Goal: Task Accomplishment & Management: Manage account settings

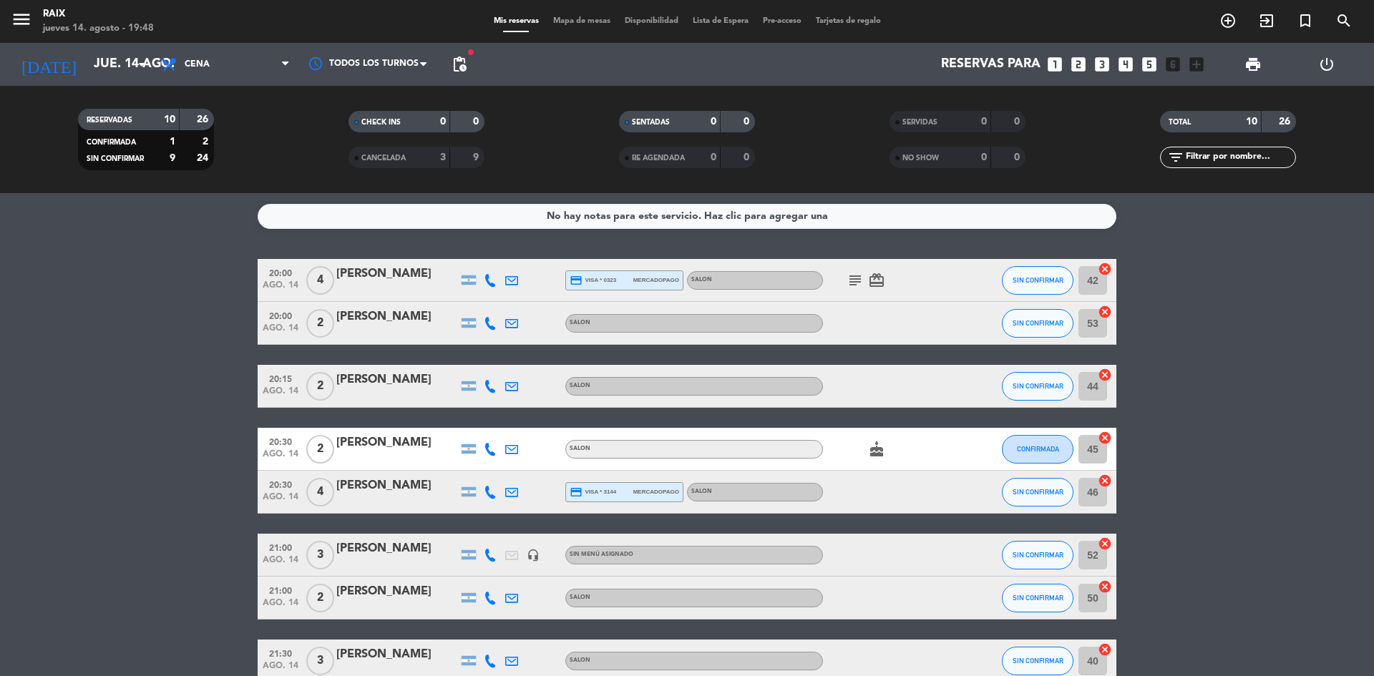
click at [157, 387] on bookings-row "20:00 [DATE] 4 [PERSON_NAME] credit_card visa * 0323 mercadopago SALON subject …" at bounding box center [687, 524] width 1374 height 530
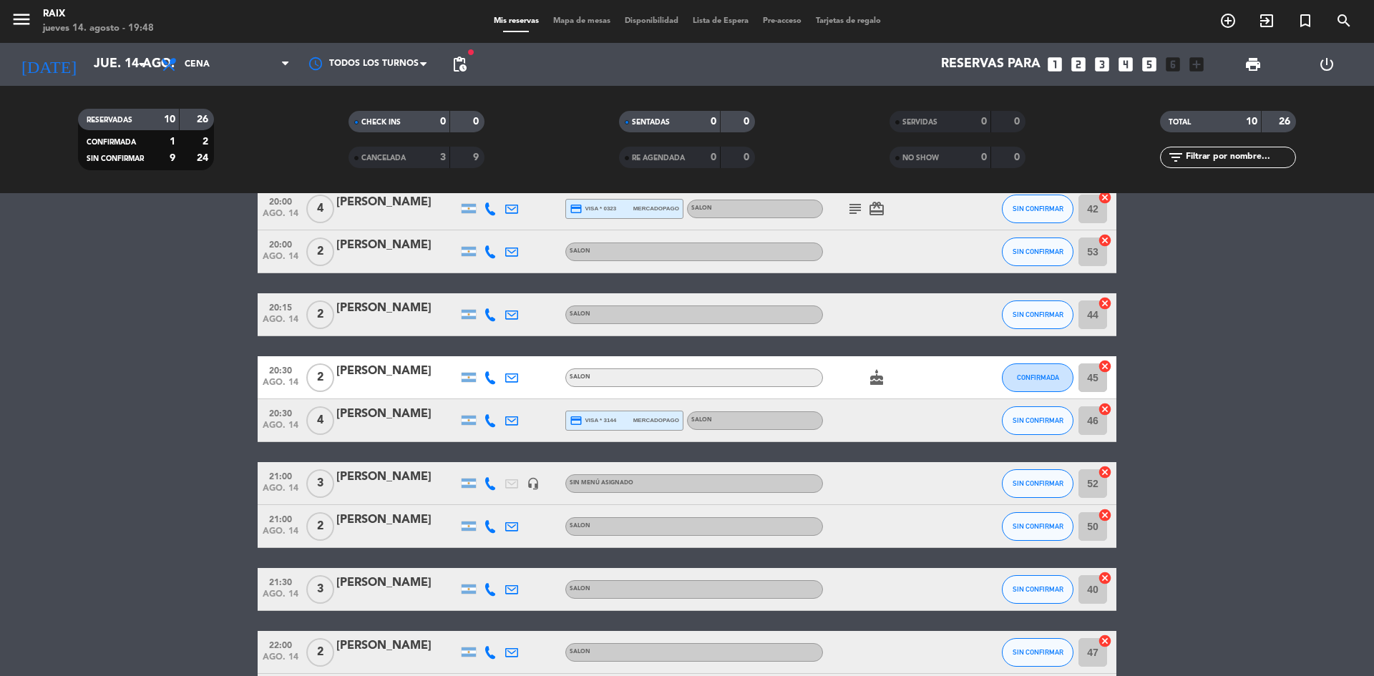
click at [874, 381] on icon "cake" at bounding box center [876, 377] width 17 height 17
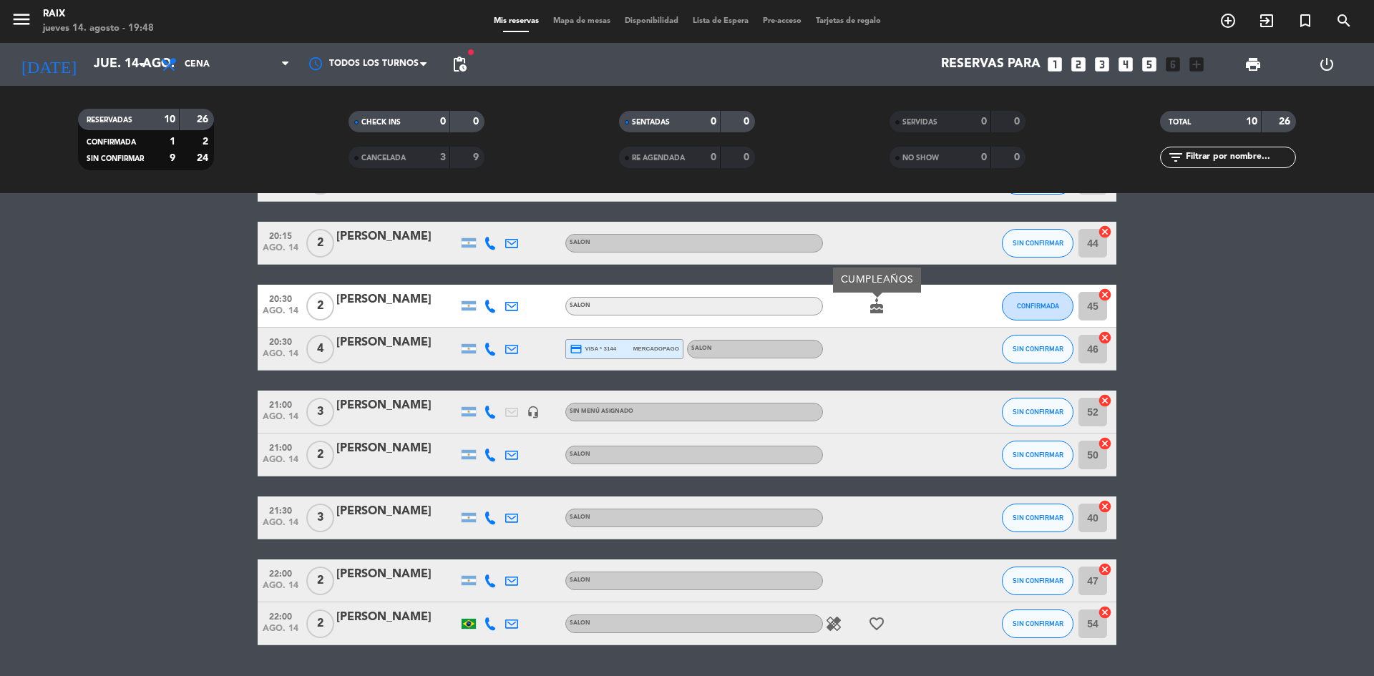
click at [208, 445] on bookings-row "20:00 [DATE] 4 [PERSON_NAME] credit_card visa * 0323 mercadopago SALON subject …" at bounding box center [687, 381] width 1374 height 530
click at [835, 622] on icon "healing" at bounding box center [833, 624] width 17 height 17
click at [148, 423] on bookings-row "20:00 [DATE] 4 [PERSON_NAME] credit_card visa * 0323 mercadopago SALON subject …" at bounding box center [687, 381] width 1374 height 530
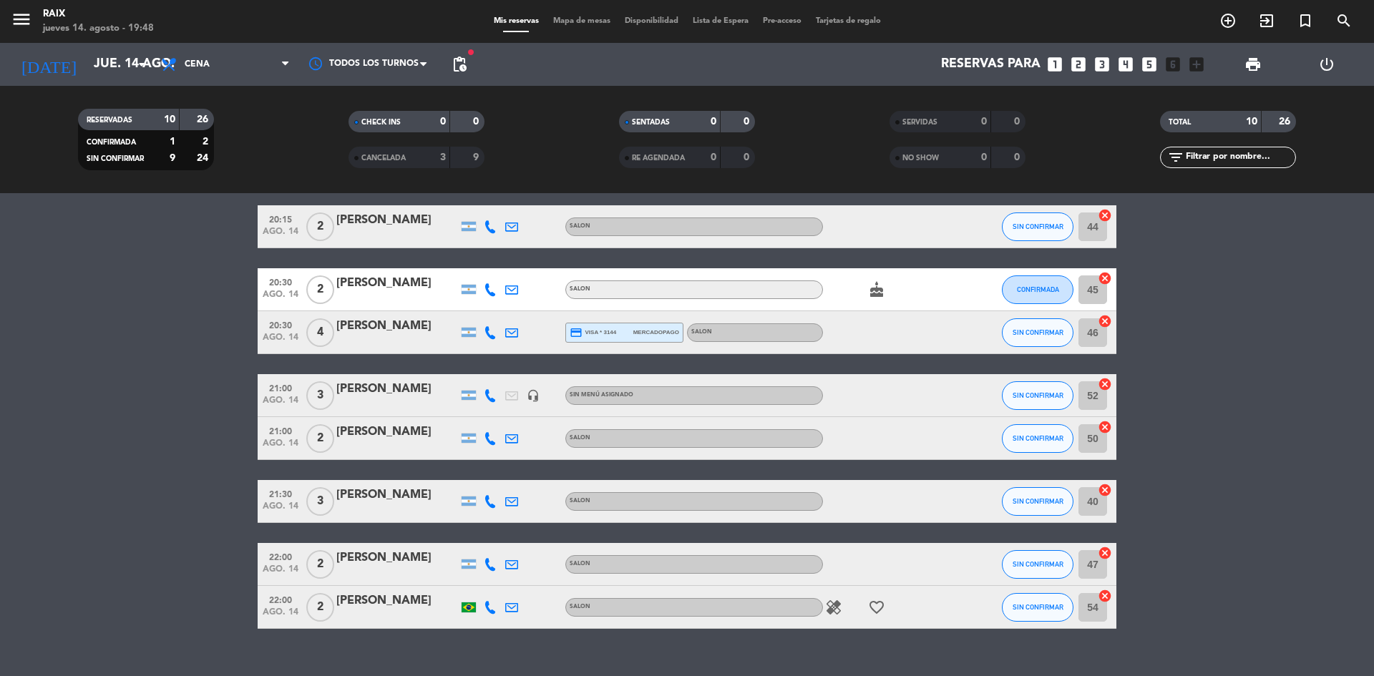
scroll to position [184, 0]
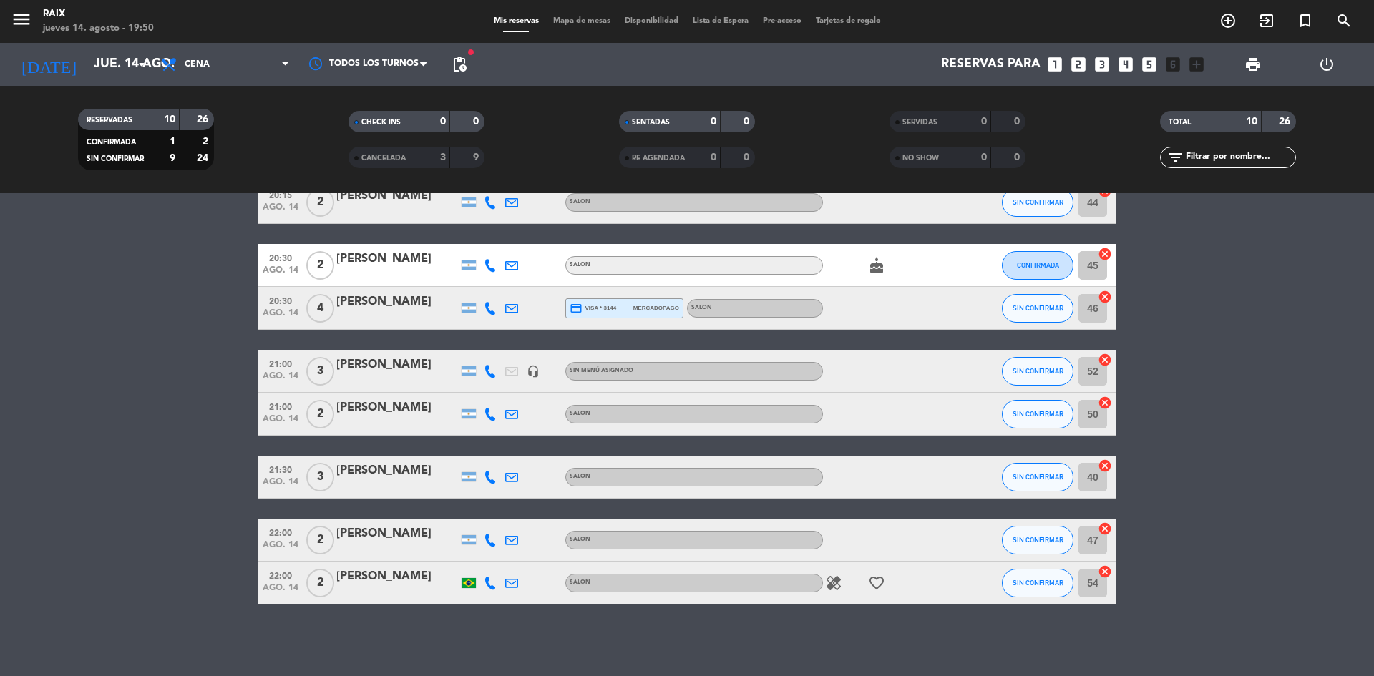
click at [581, 19] on span "Mapa de mesas" at bounding box center [582, 21] width 72 height 8
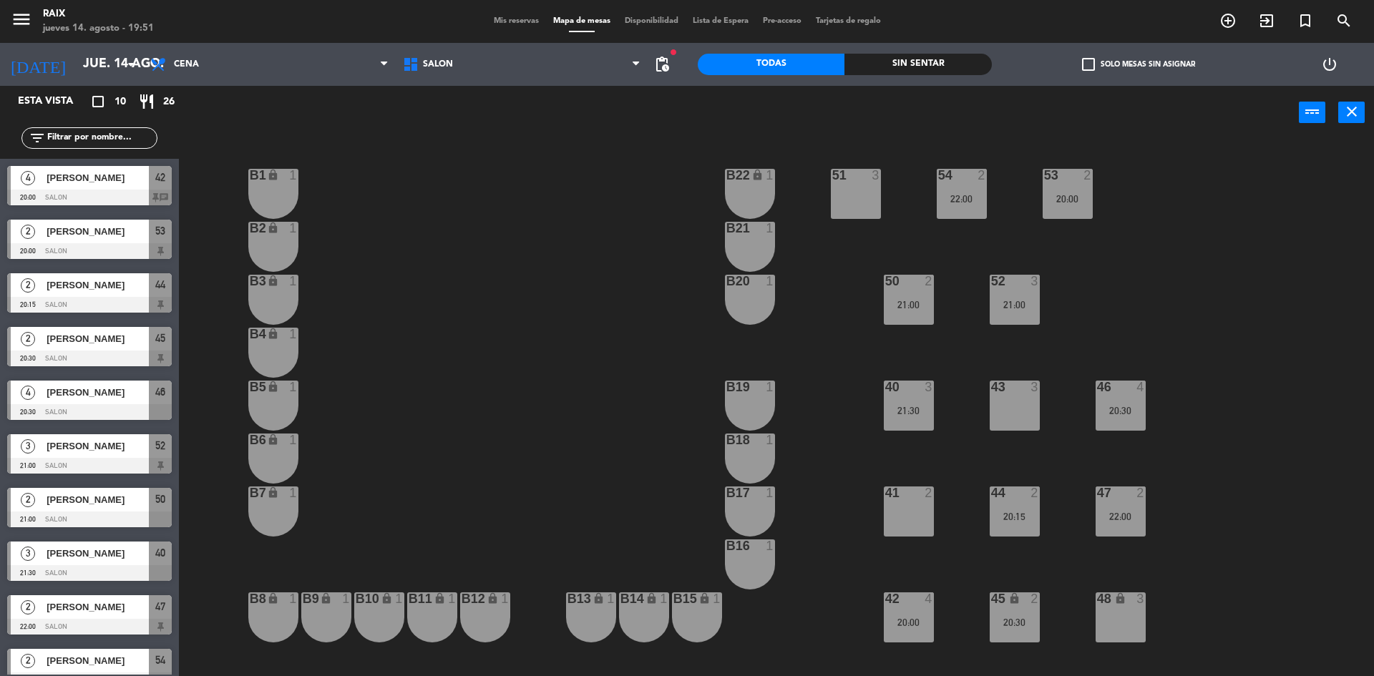
click at [507, 29] on div "menu RAIX [DATE] 14. agosto - 19:51 Mis reservas Mapa de mesas Disponibilidad L…" at bounding box center [687, 21] width 1374 height 43
click at [502, 24] on span "Mis reservas" at bounding box center [516, 21] width 59 height 8
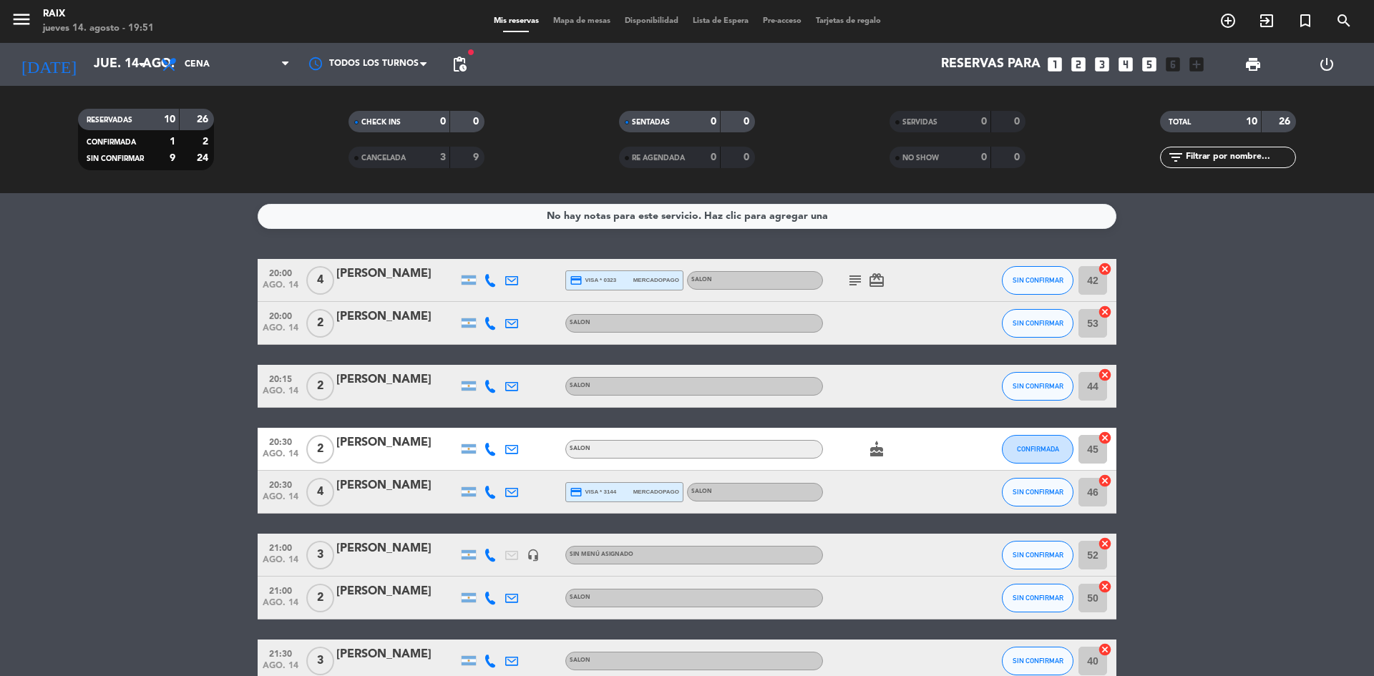
click at [875, 450] on icon "cake" at bounding box center [876, 449] width 17 height 17
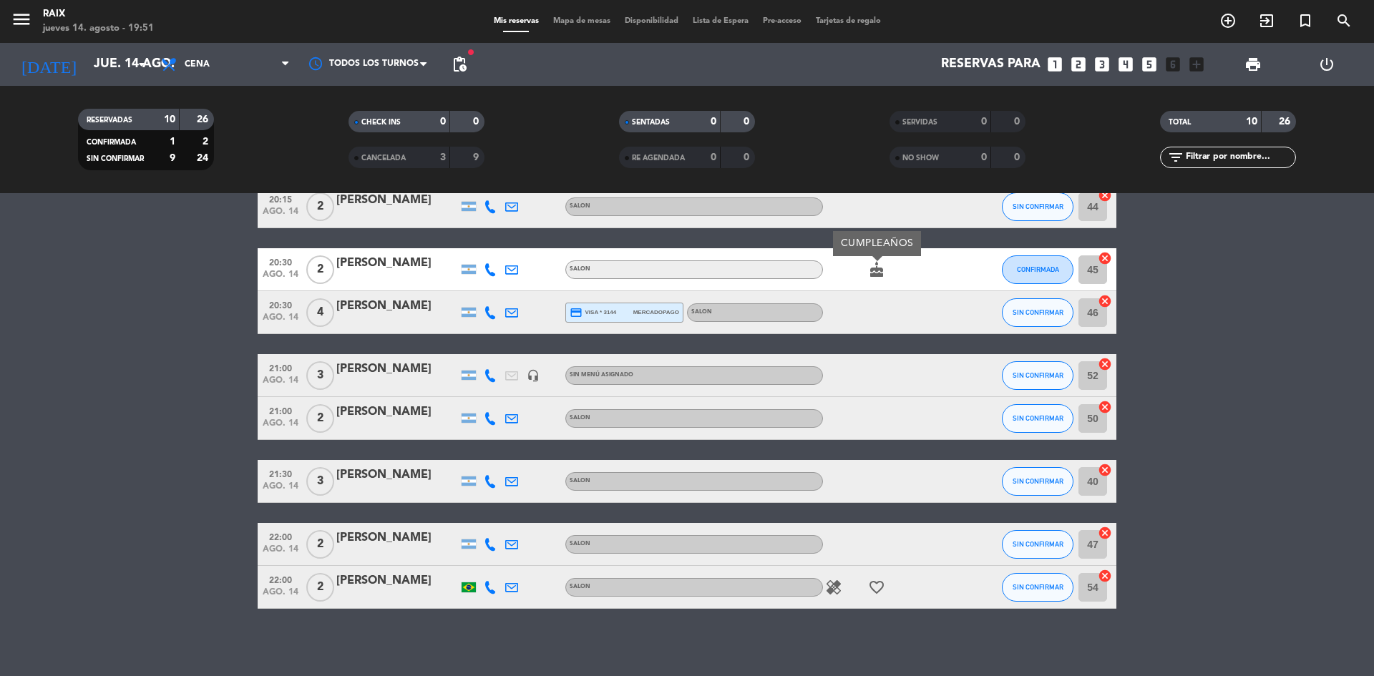
scroll to position [184, 0]
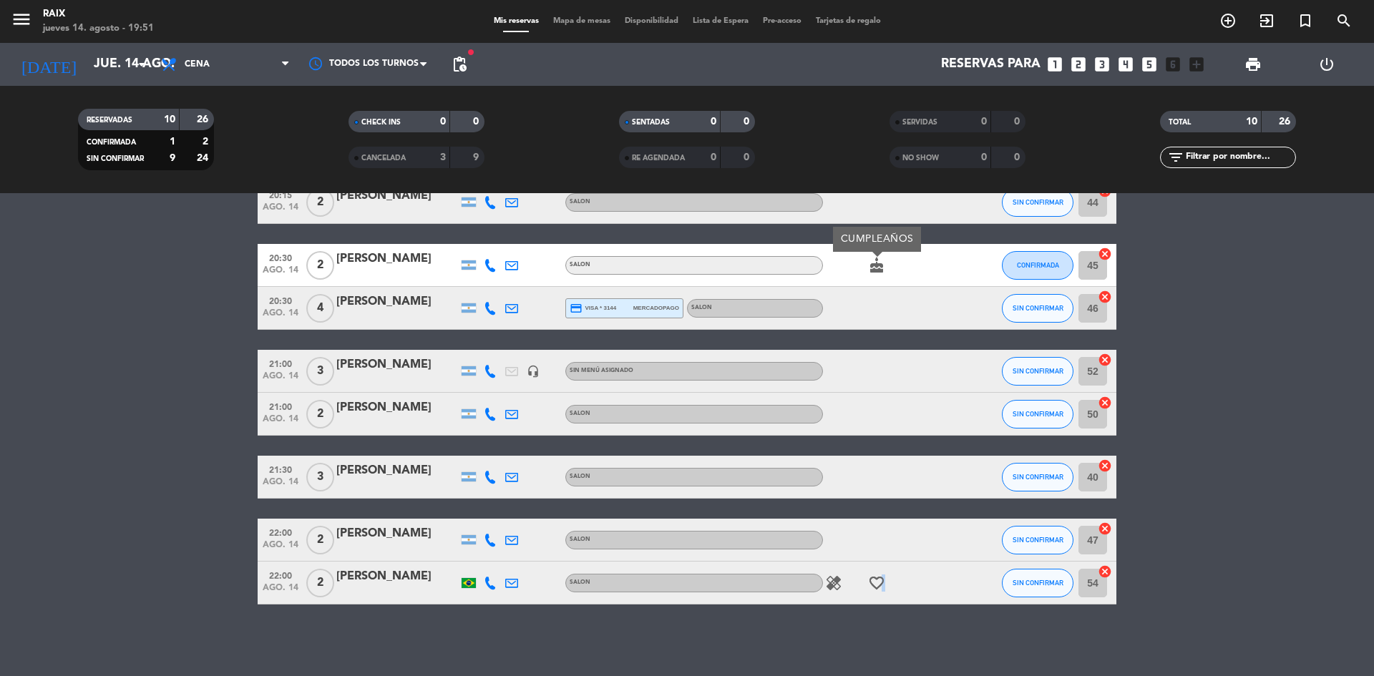
click at [880, 584] on icon "favorite_border" at bounding box center [876, 583] width 17 height 17
click at [65, 376] on bookings-row "20:00 [DATE] 4 [PERSON_NAME] credit_card visa * 0323 mercadopago SALON subject …" at bounding box center [687, 340] width 1374 height 530
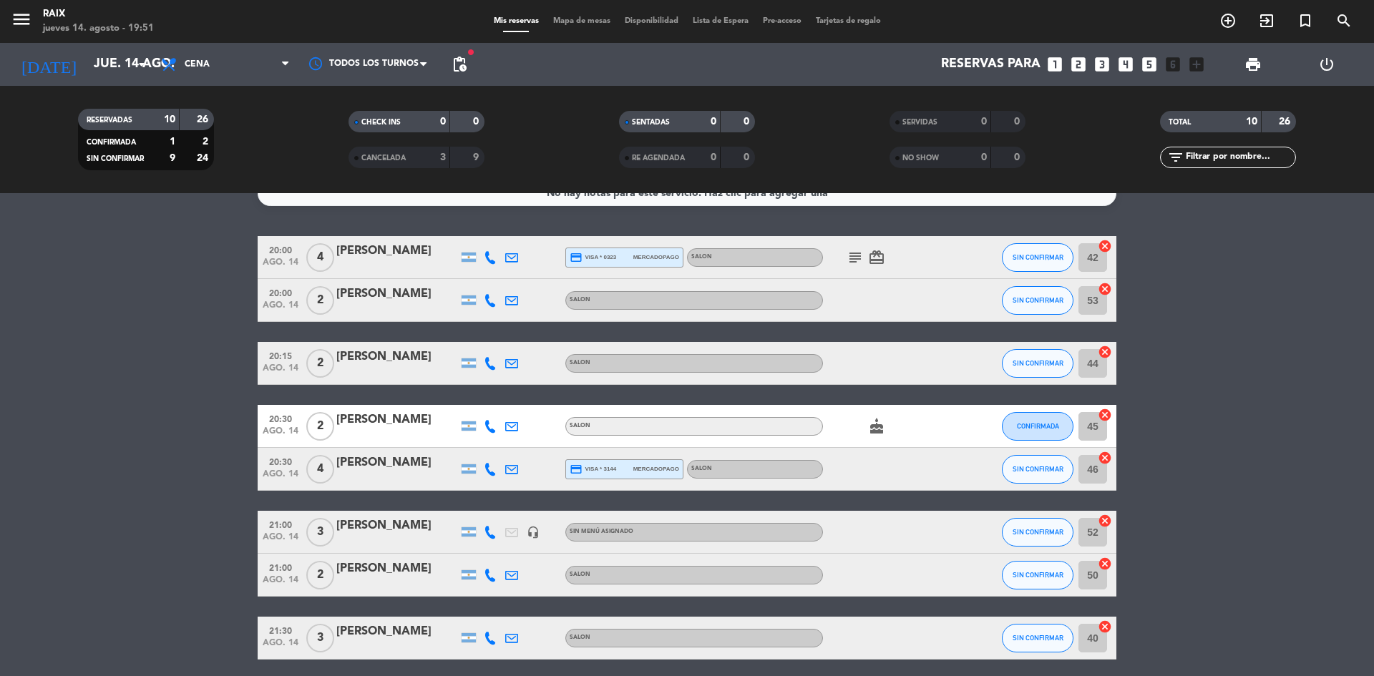
scroll to position [0, 0]
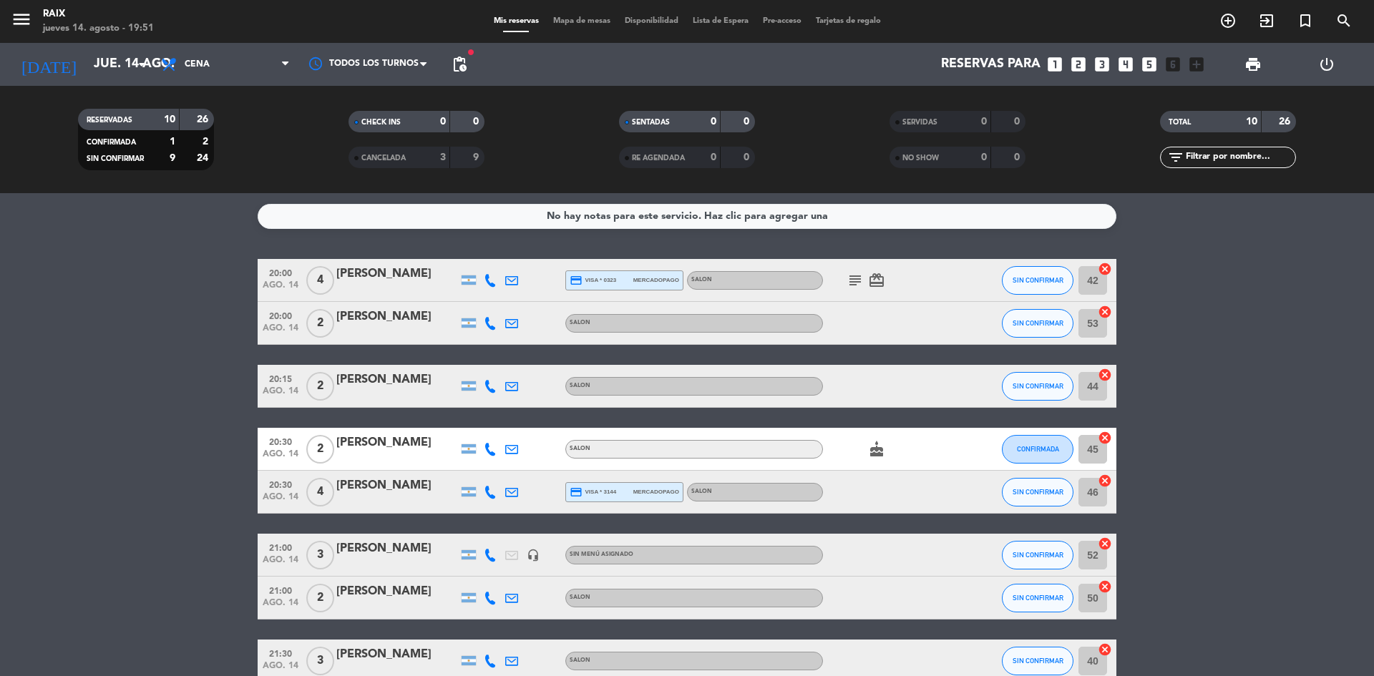
click at [17, 508] on bookings-row "20:00 [DATE] 4 [PERSON_NAME] credit_card visa * 0323 mercadopago SALON subject …" at bounding box center [687, 524] width 1374 height 530
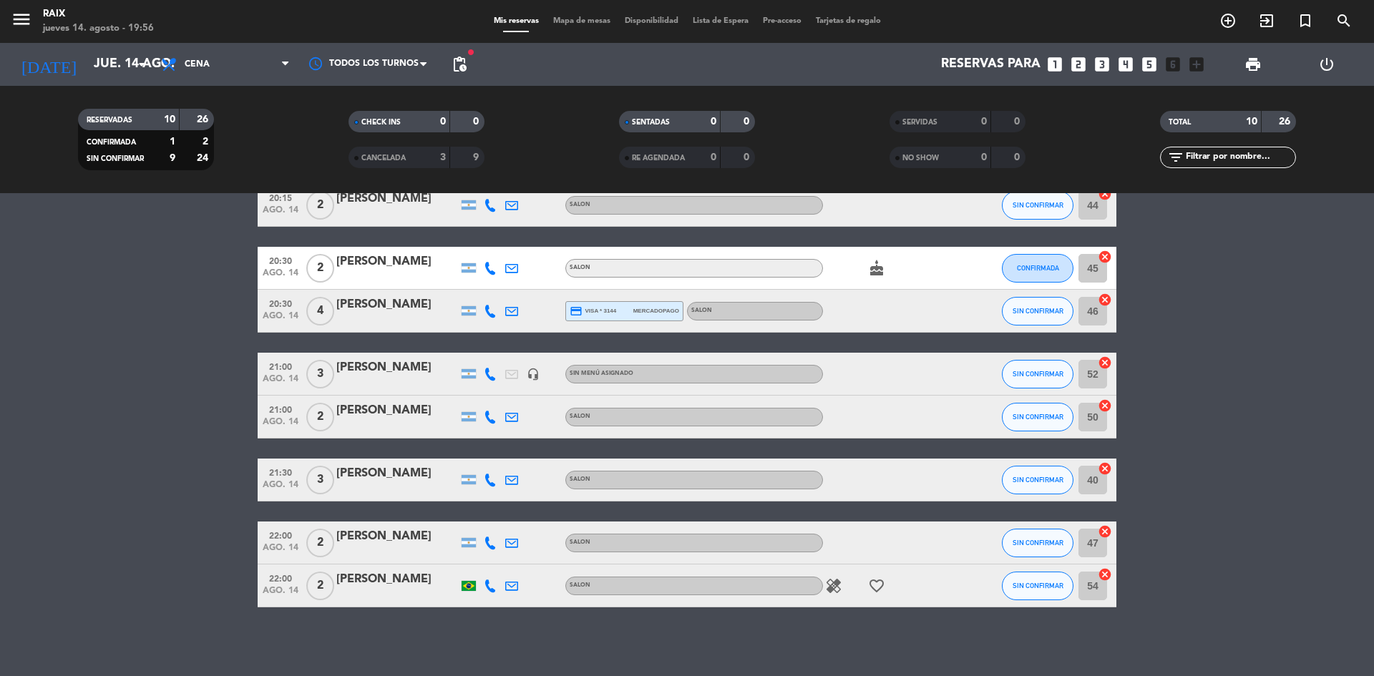
scroll to position [184, 0]
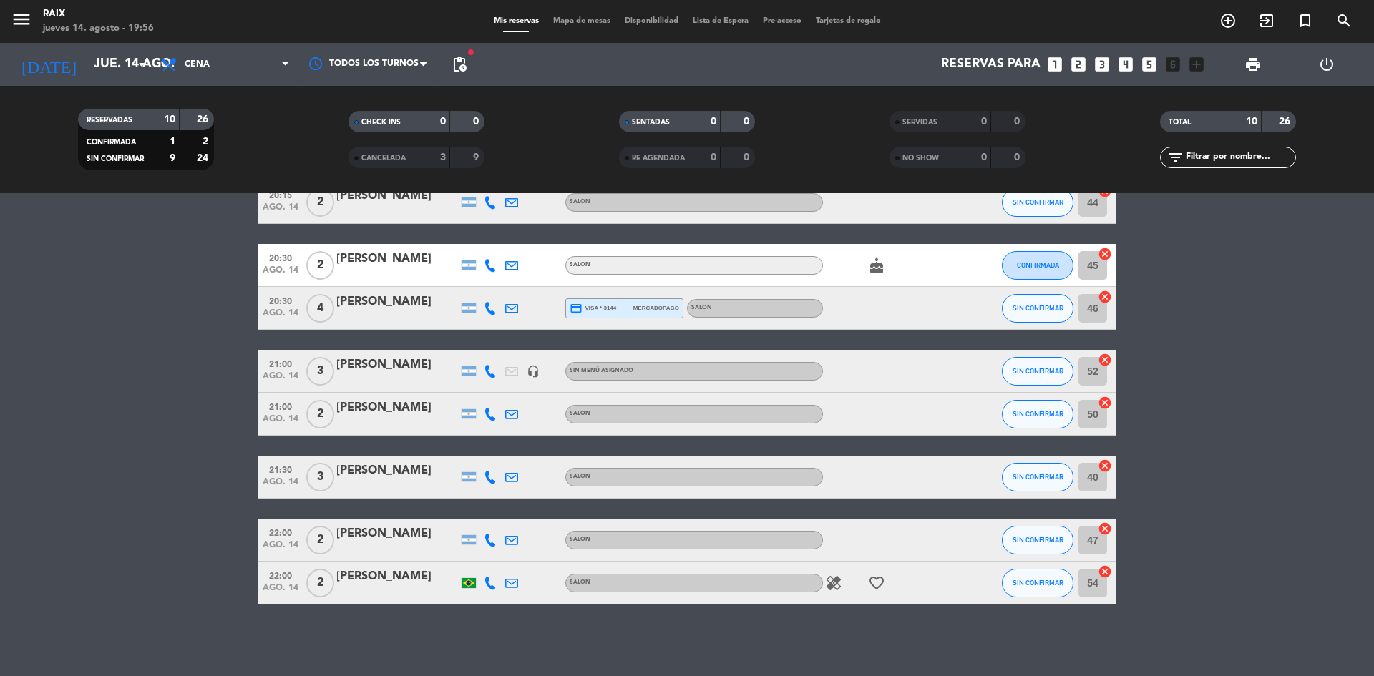
click at [578, 20] on span "Mapa de mesas" at bounding box center [582, 21] width 72 height 8
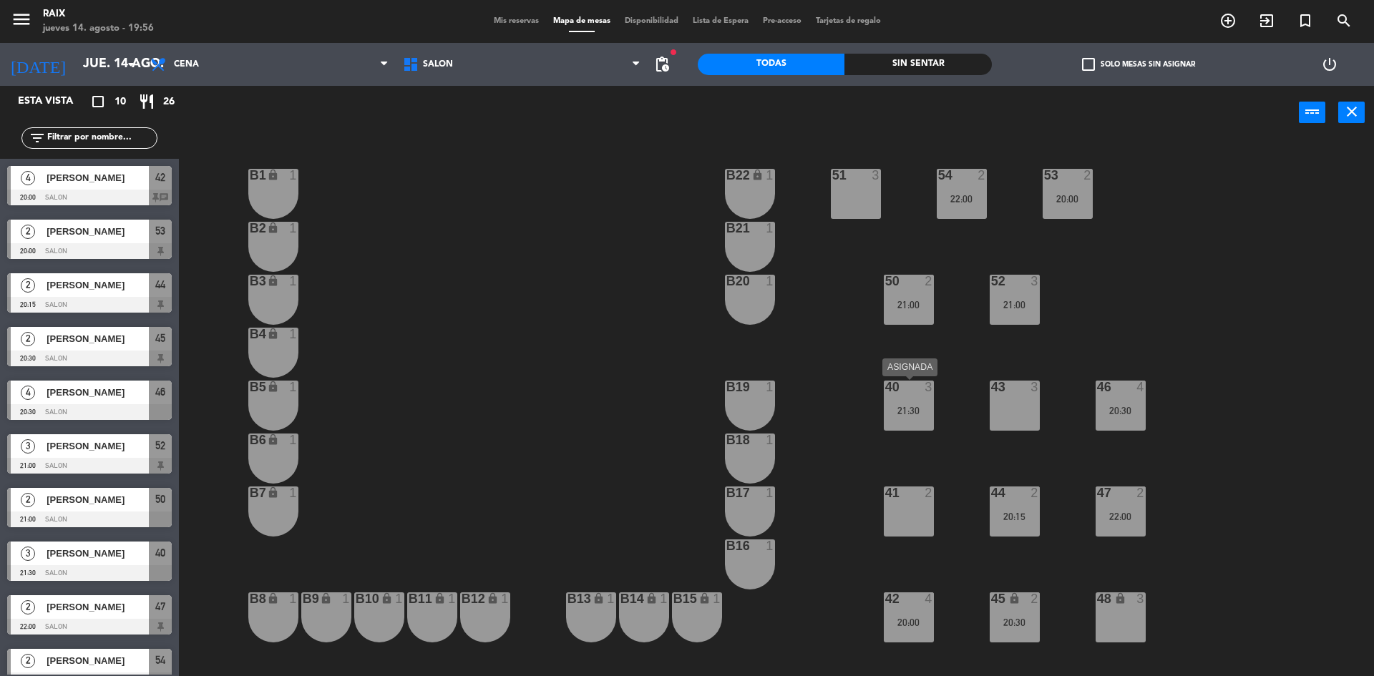
click at [918, 404] on div "40 3 21:30" at bounding box center [909, 406] width 50 height 50
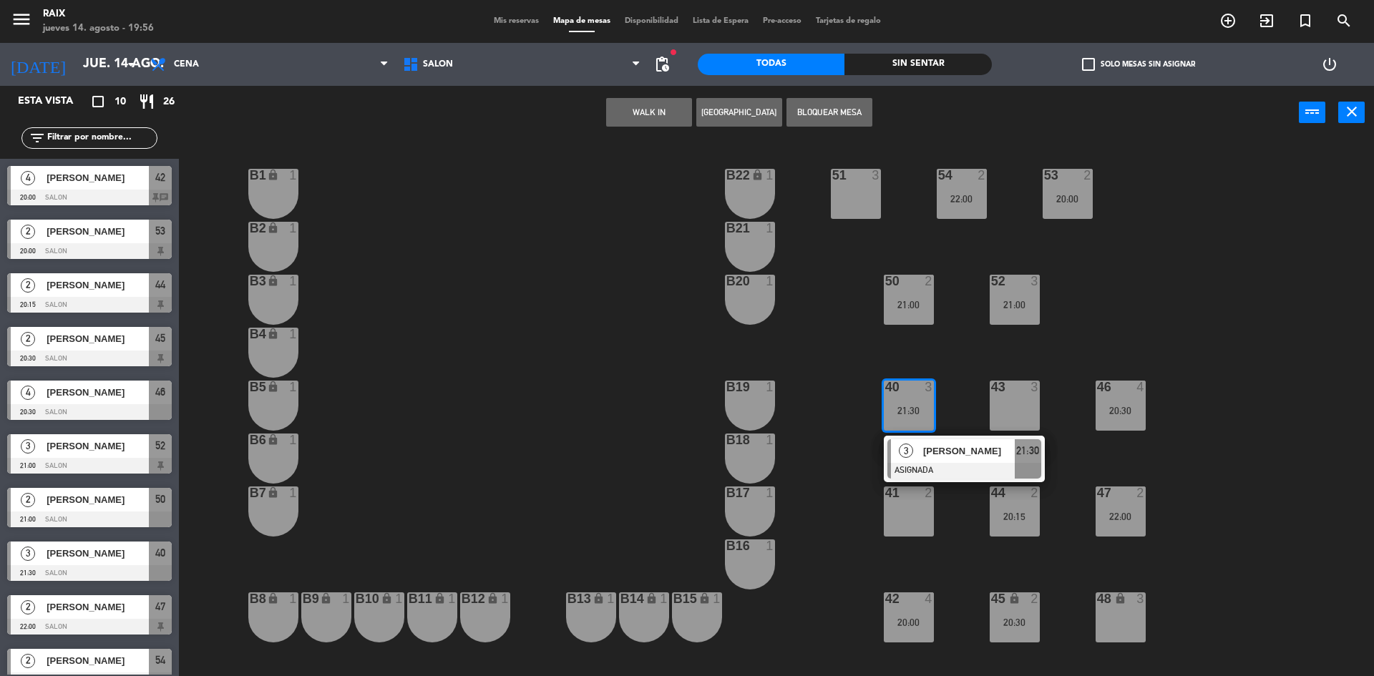
click at [1014, 407] on div "43 3" at bounding box center [1015, 406] width 50 height 50
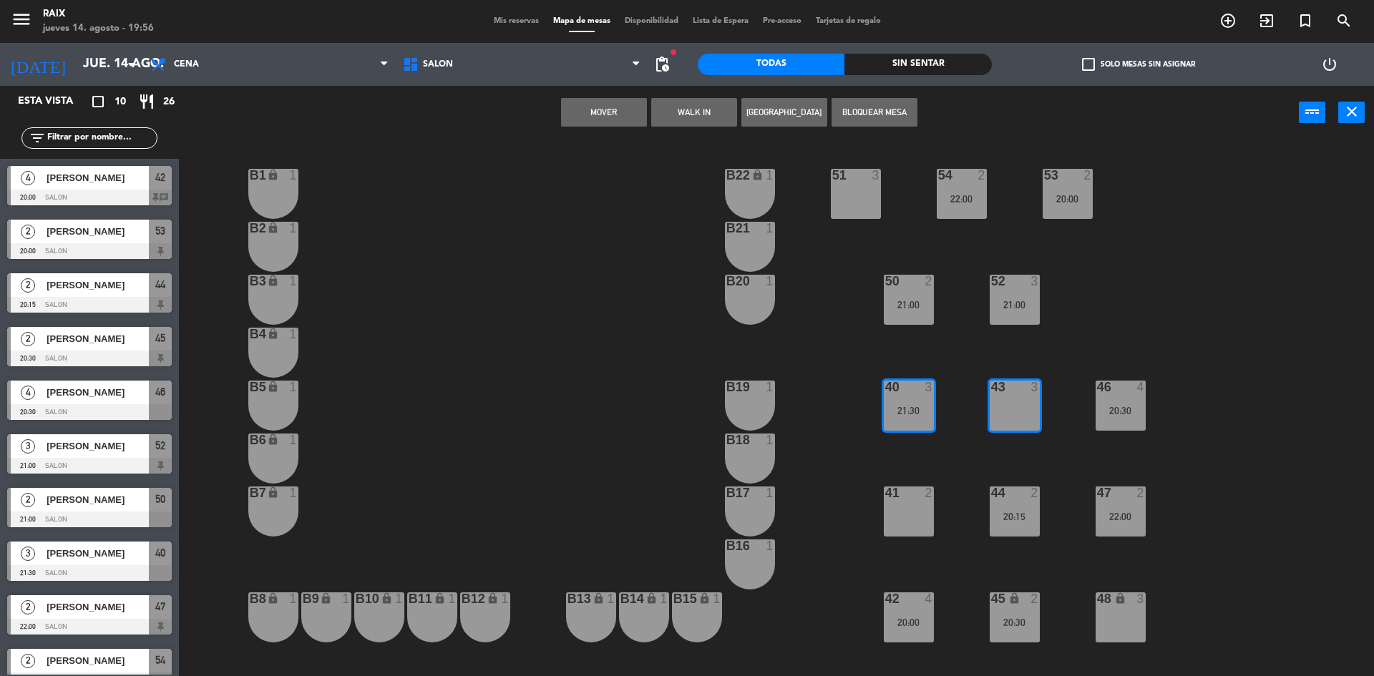
click at [611, 116] on button "Mover" at bounding box center [604, 112] width 86 height 29
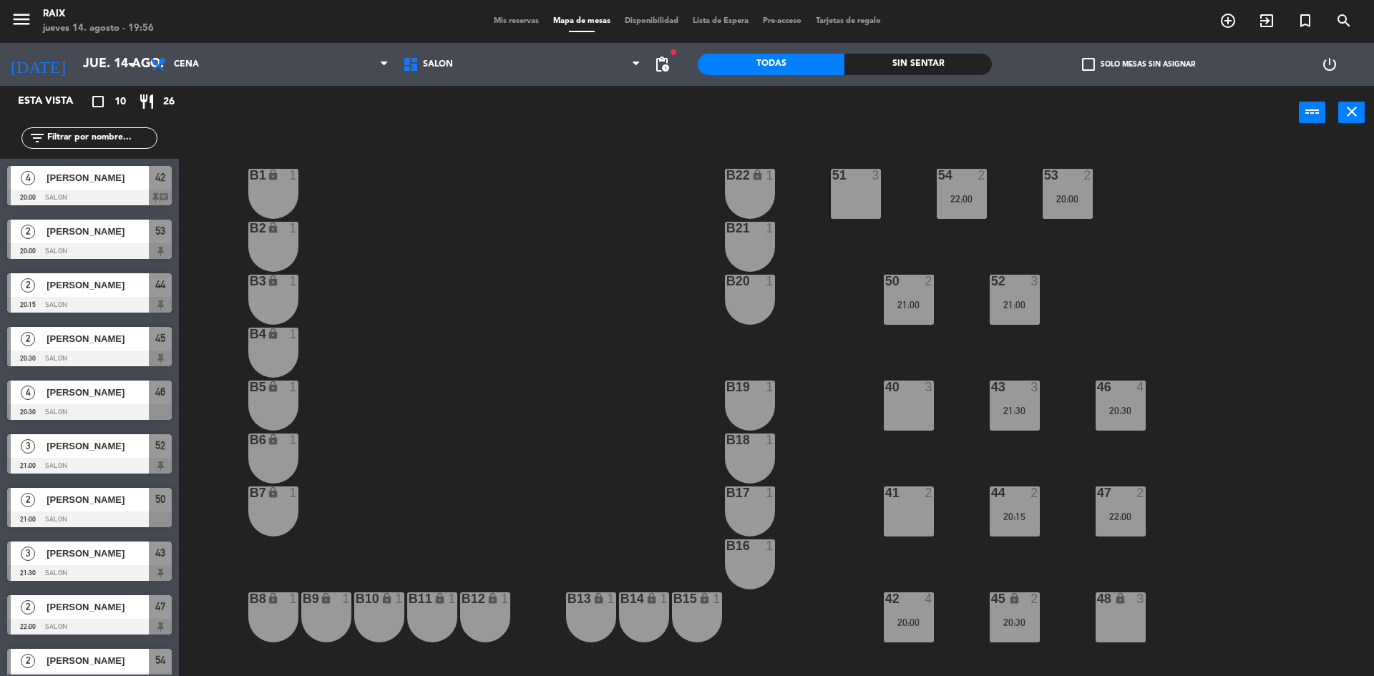
click at [507, 19] on span "Mis reservas" at bounding box center [516, 21] width 59 height 8
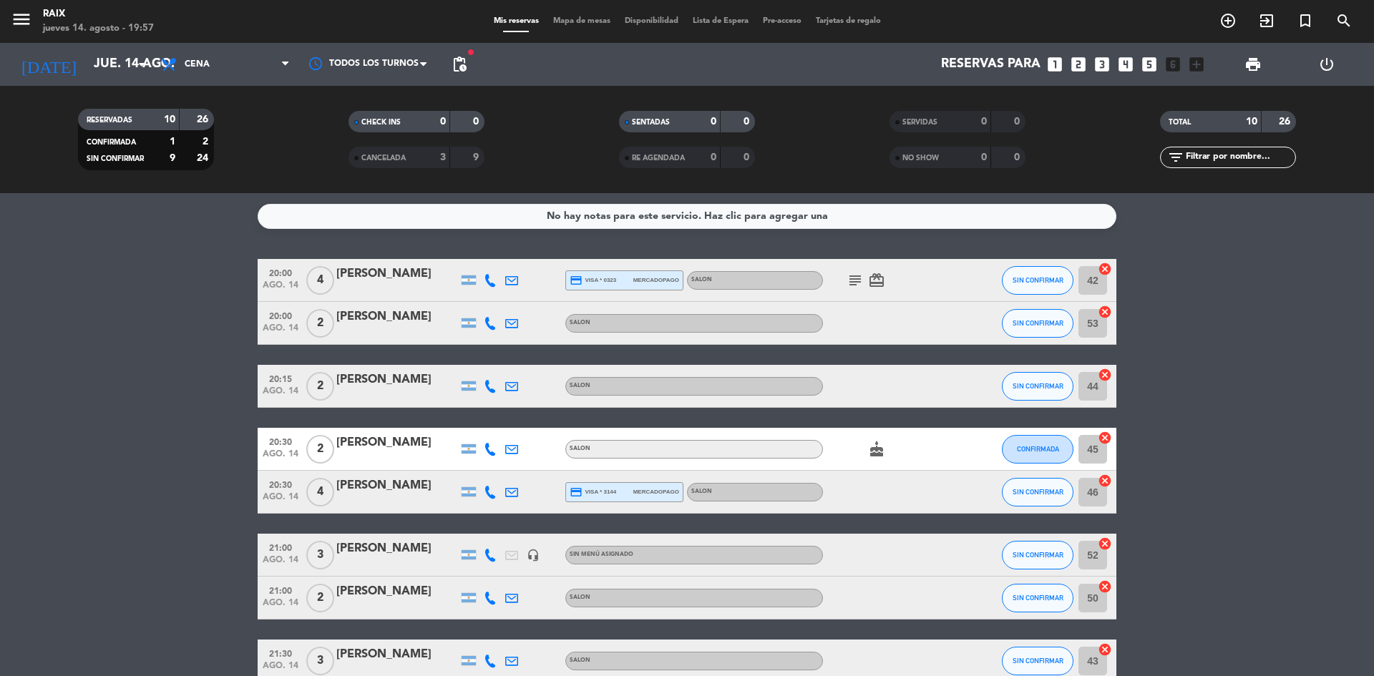
click at [854, 272] on icon "subject" at bounding box center [855, 280] width 17 height 17
click at [1230, 425] on bookings-row "20:00 [DATE] 4 [PERSON_NAME] credit_card visa * 0323 mercadopago SALON subject …" at bounding box center [687, 524] width 1374 height 530
click at [877, 276] on icon "card_giftcard" at bounding box center [876, 280] width 17 height 17
click at [1225, 320] on bookings-row "20:00 [DATE] 4 [PERSON_NAME] credit_card visa * 0323 mercadopago SALON subject …" at bounding box center [687, 524] width 1374 height 530
click at [118, 55] on input "jue. 14 ago." at bounding box center [170, 64] width 166 height 29
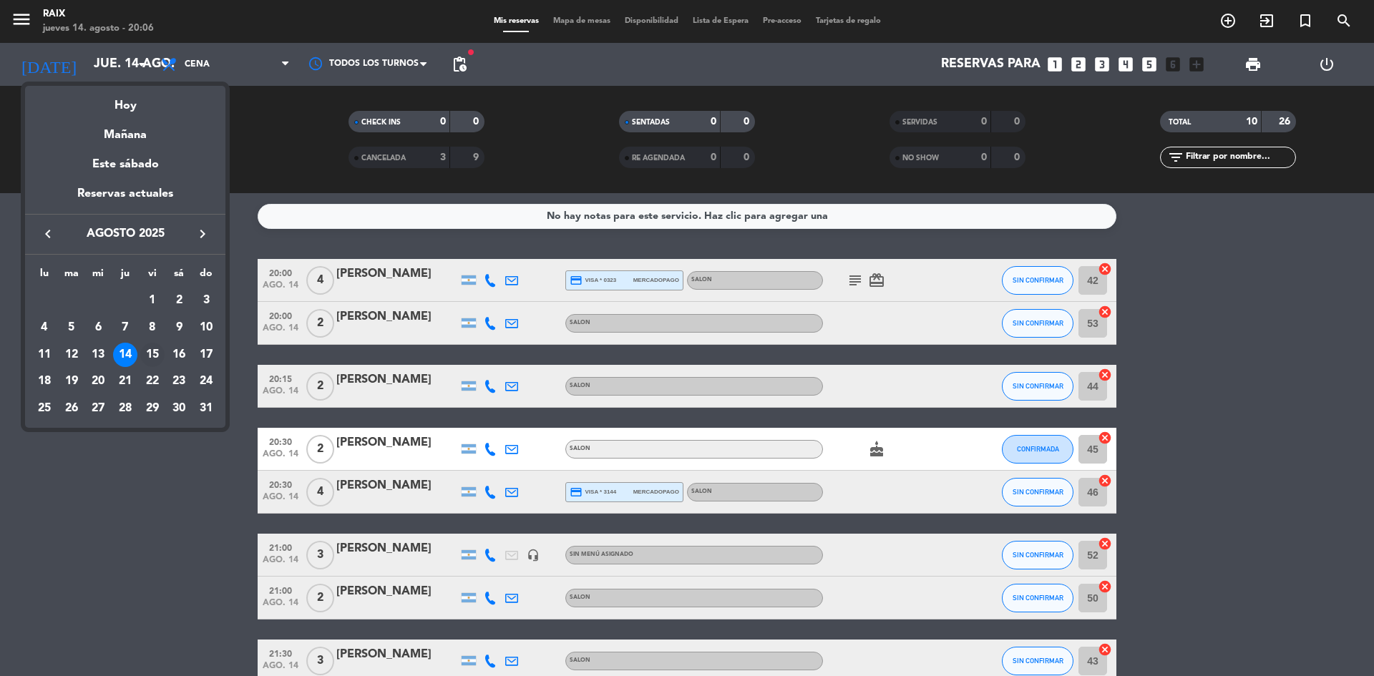
click at [155, 354] on div "15" at bounding box center [152, 355] width 24 height 24
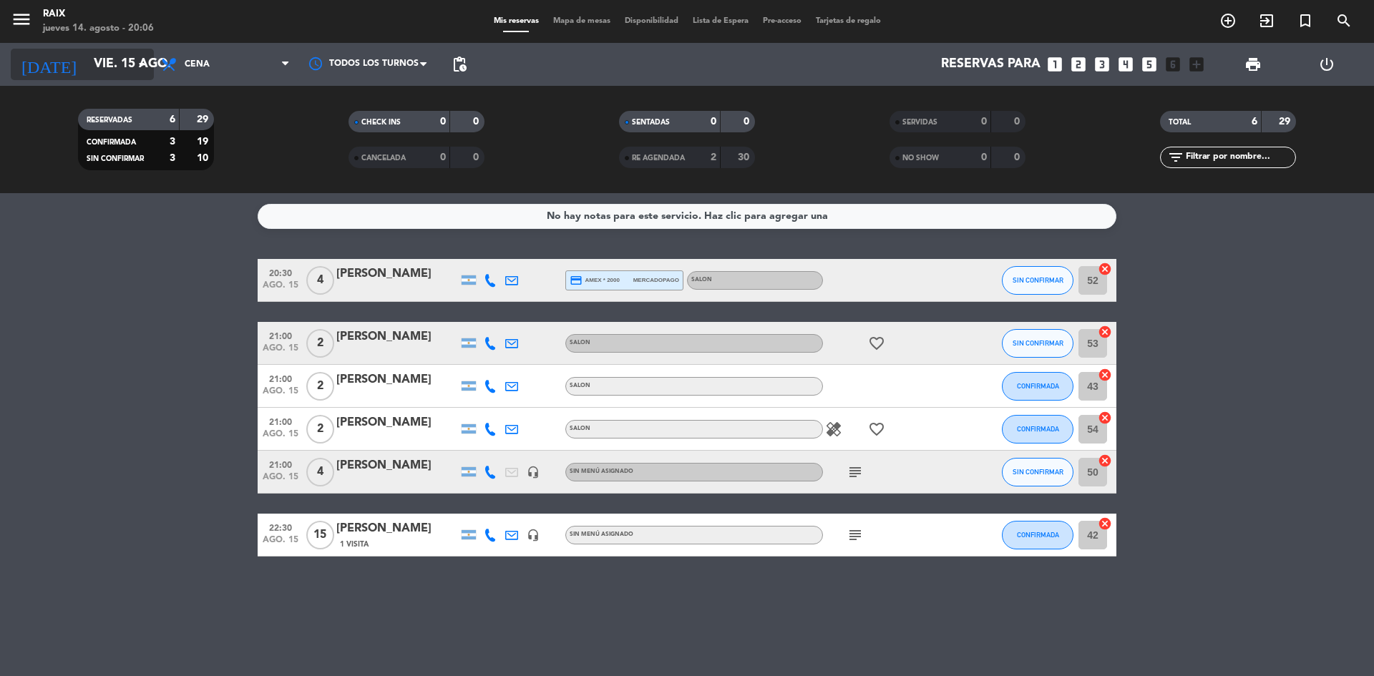
click at [96, 59] on input "vie. 15 ago." at bounding box center [170, 64] width 166 height 29
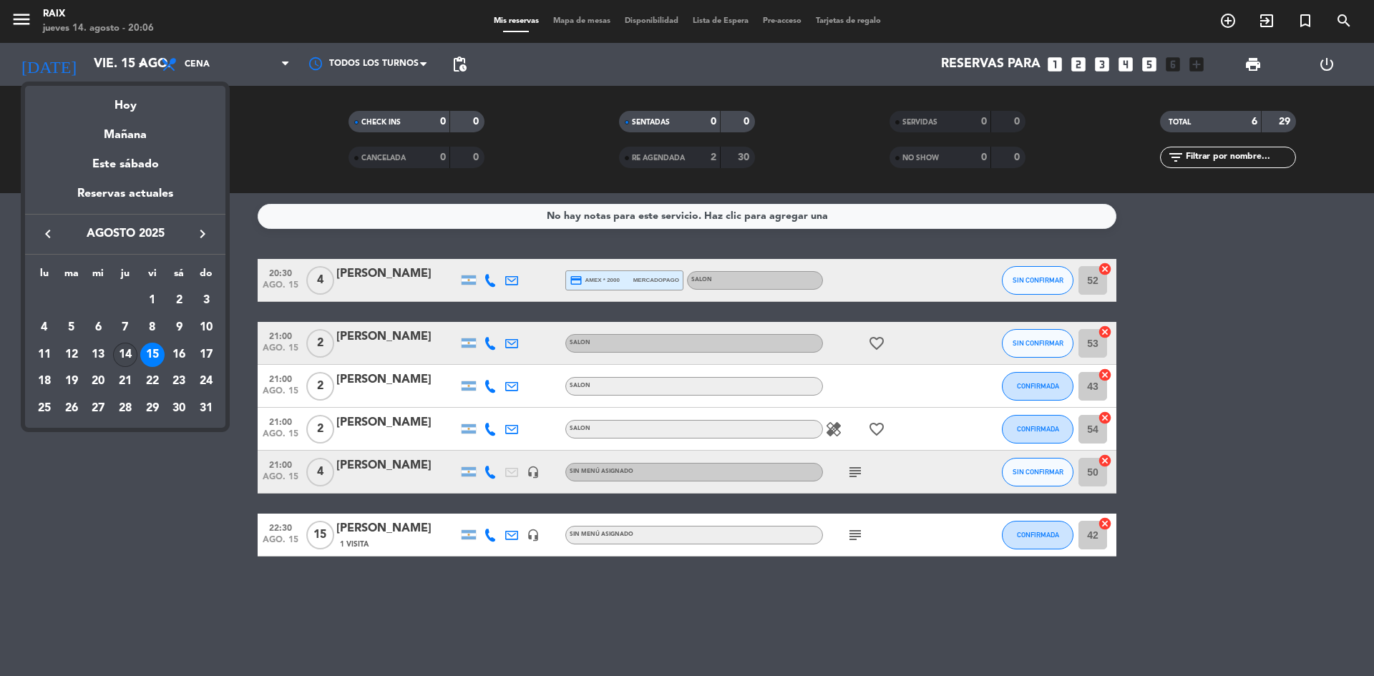
click at [125, 365] on div "14" at bounding box center [125, 355] width 24 height 24
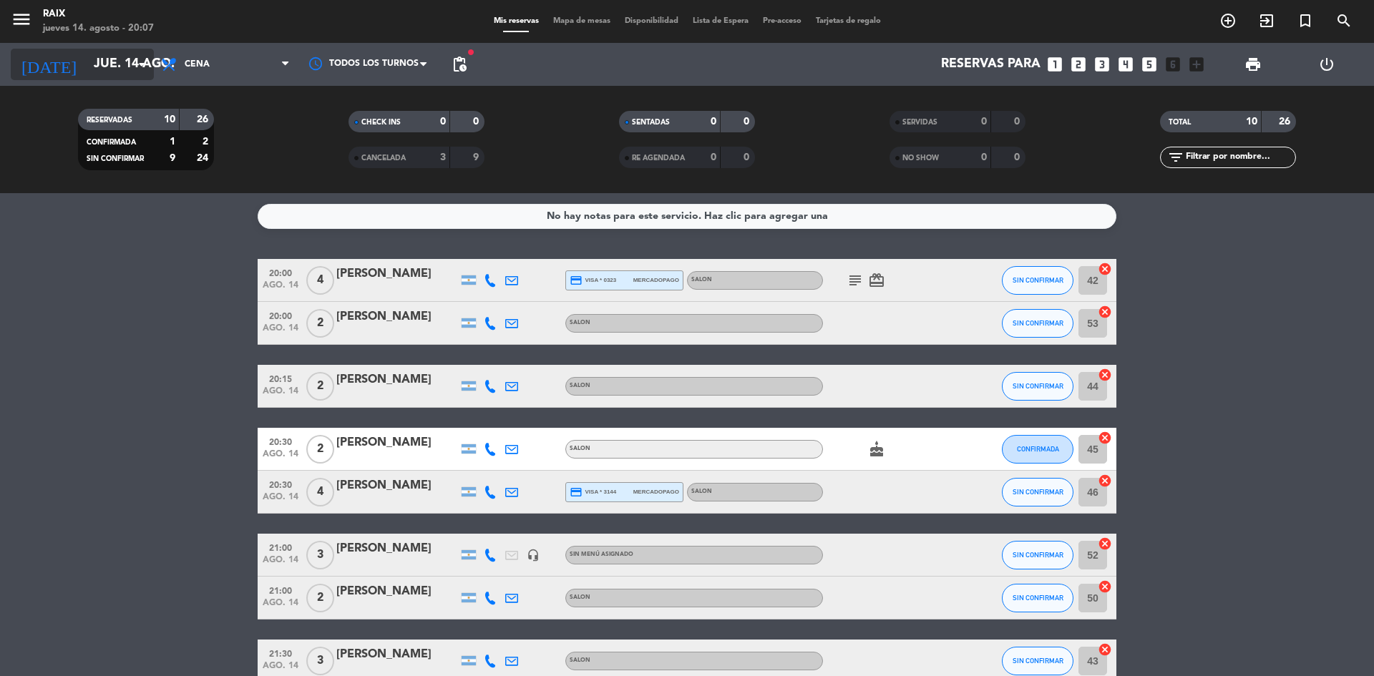
click at [112, 72] on input "jue. 14 ago." at bounding box center [170, 64] width 166 height 29
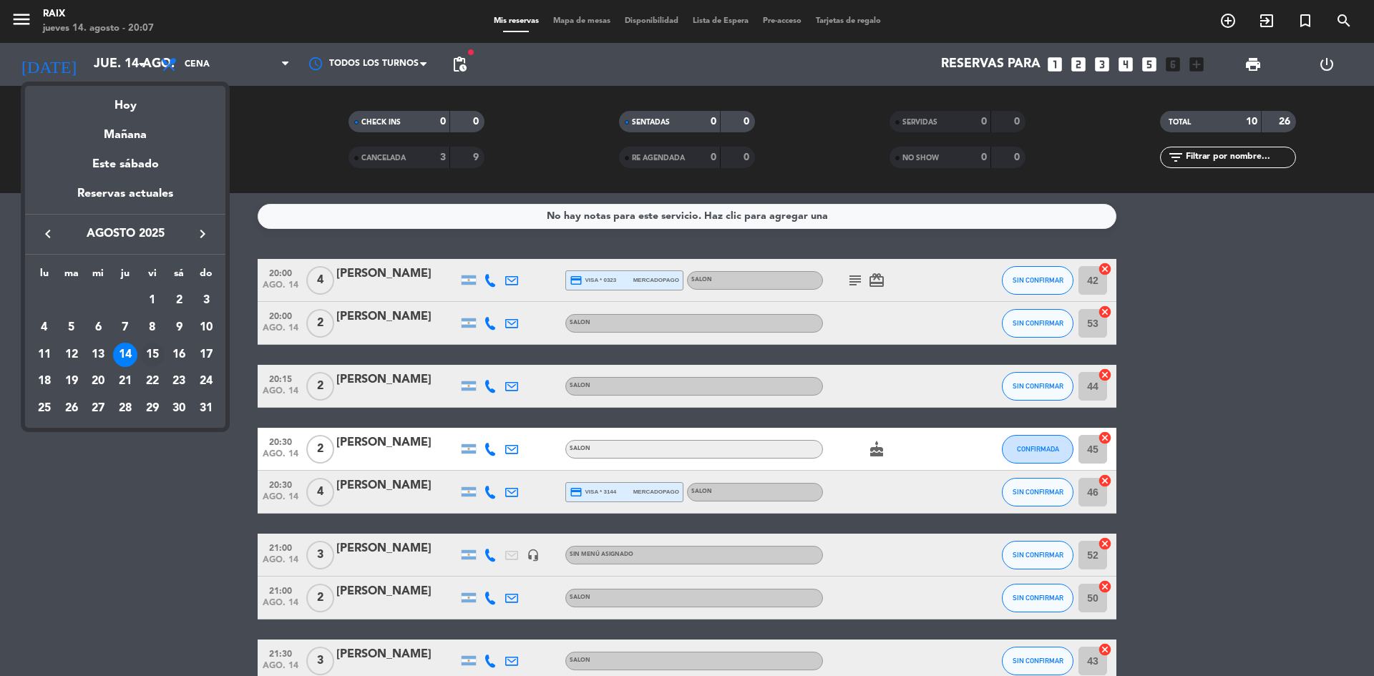
click at [157, 359] on div "15" at bounding box center [152, 355] width 24 height 24
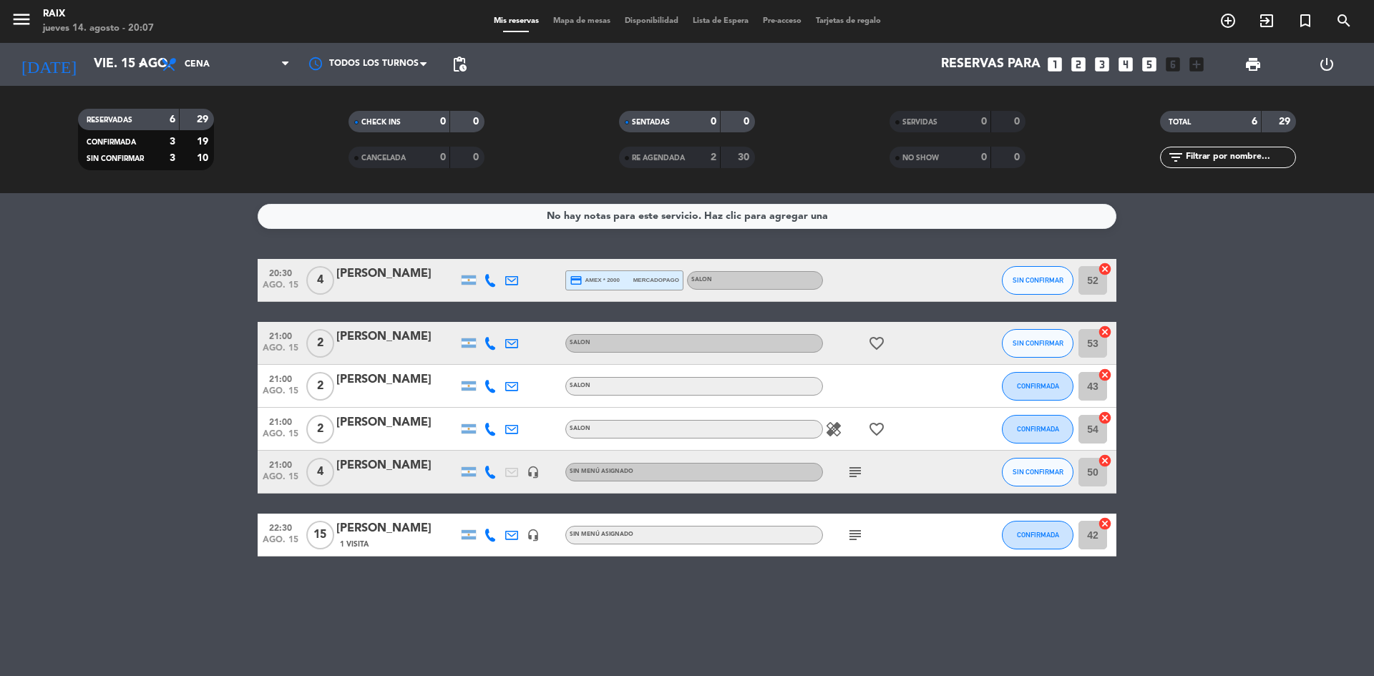
click at [854, 543] on icon "subject" at bounding box center [855, 535] width 17 height 17
click at [842, 480] on div "subject" at bounding box center [887, 472] width 129 height 42
click at [851, 475] on icon "subject" at bounding box center [855, 472] width 17 height 17
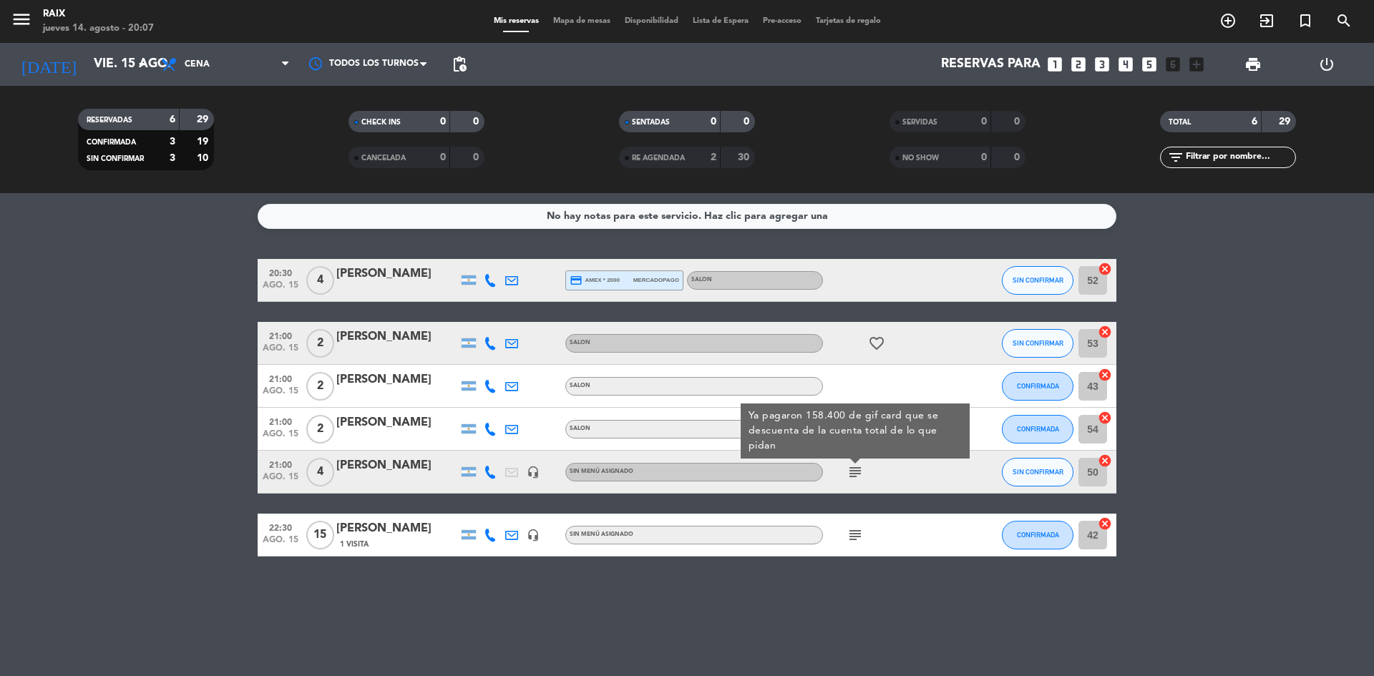
click at [851, 475] on icon "subject" at bounding box center [855, 472] width 17 height 17
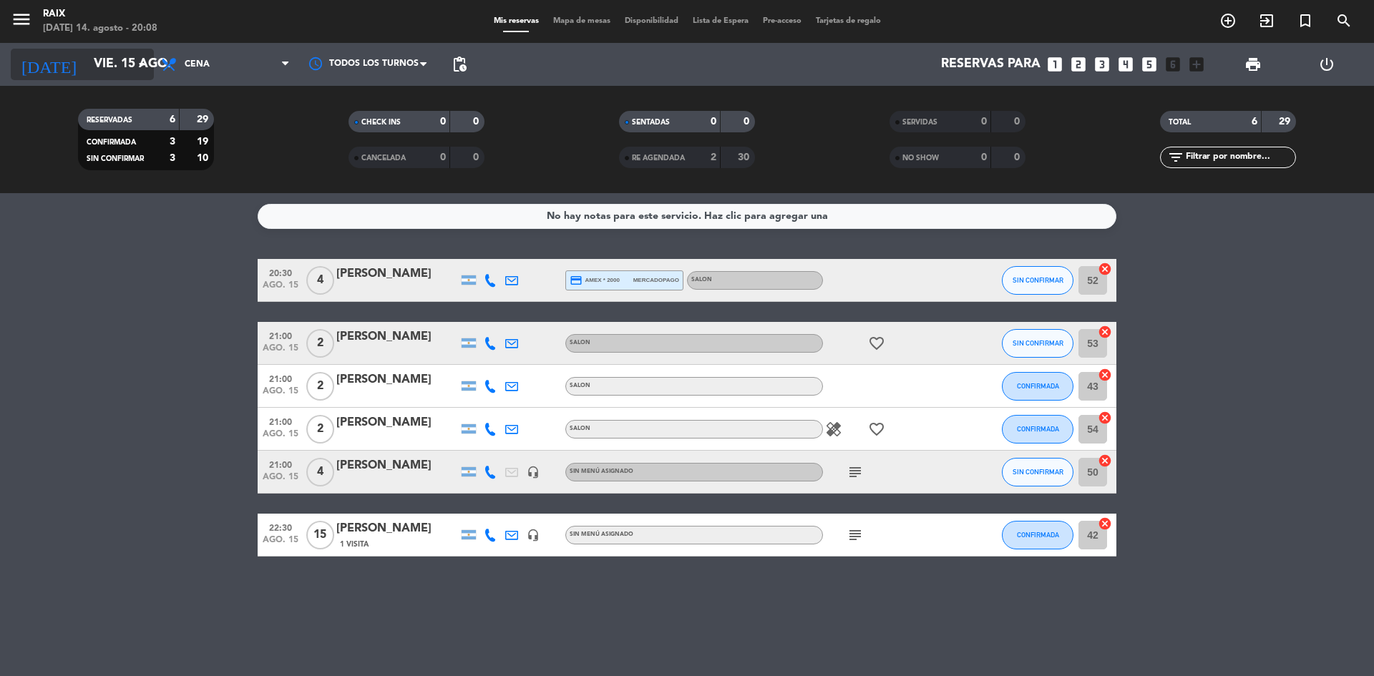
click at [124, 64] on input "vie. 15 ago." at bounding box center [170, 64] width 166 height 29
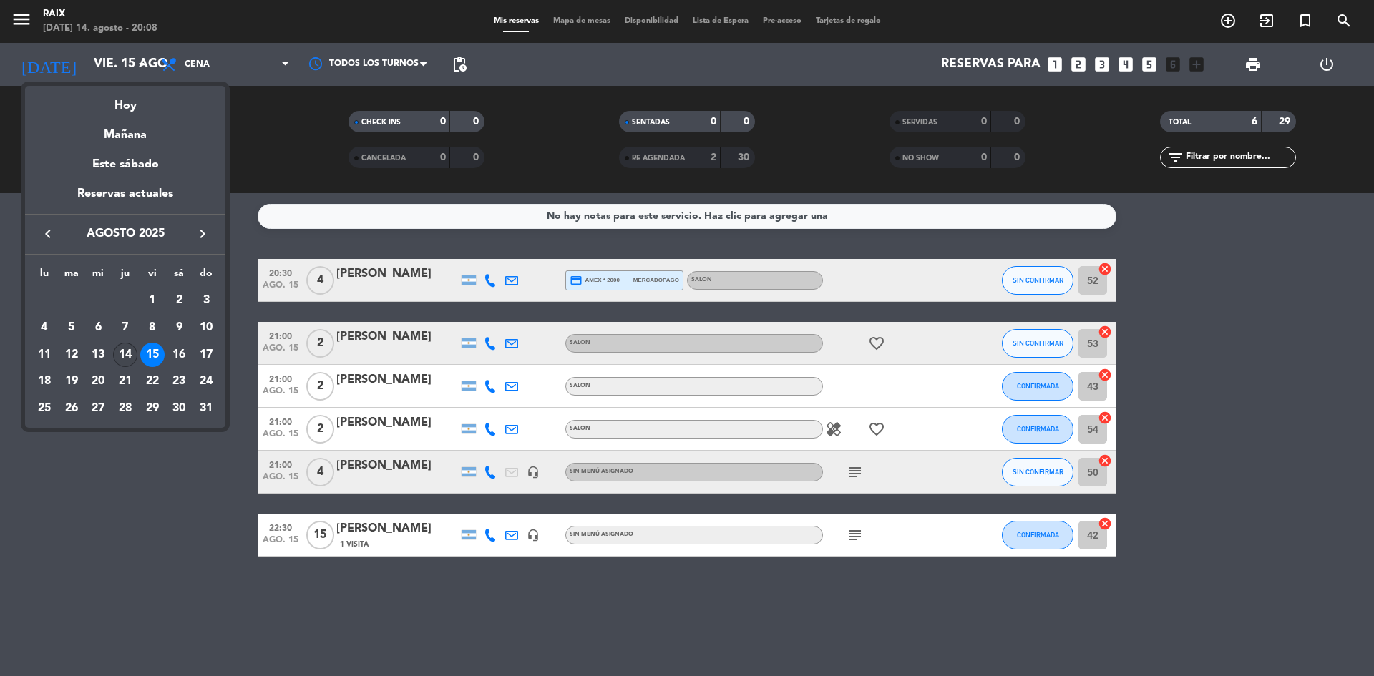
click at [127, 356] on div "14" at bounding box center [125, 355] width 24 height 24
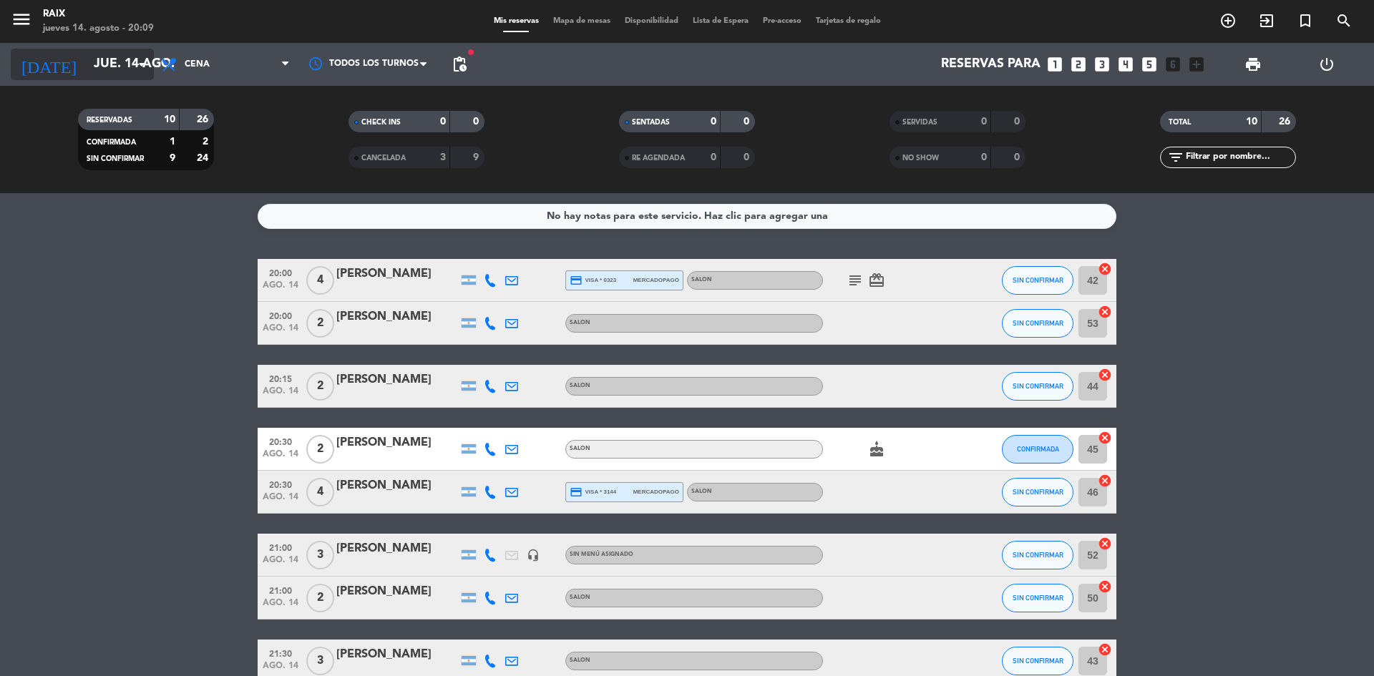
click at [136, 72] on icon "arrow_drop_down" at bounding box center [141, 64] width 17 height 17
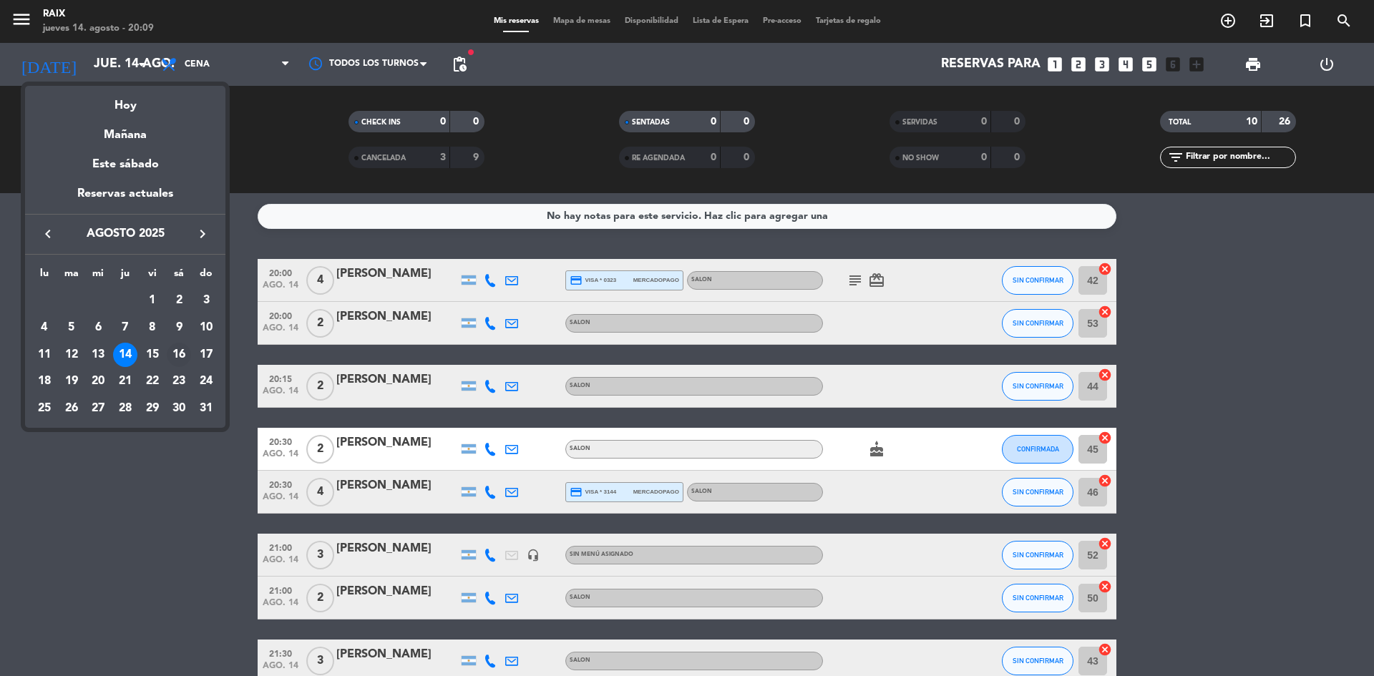
click at [187, 352] on div "16" at bounding box center [179, 355] width 24 height 24
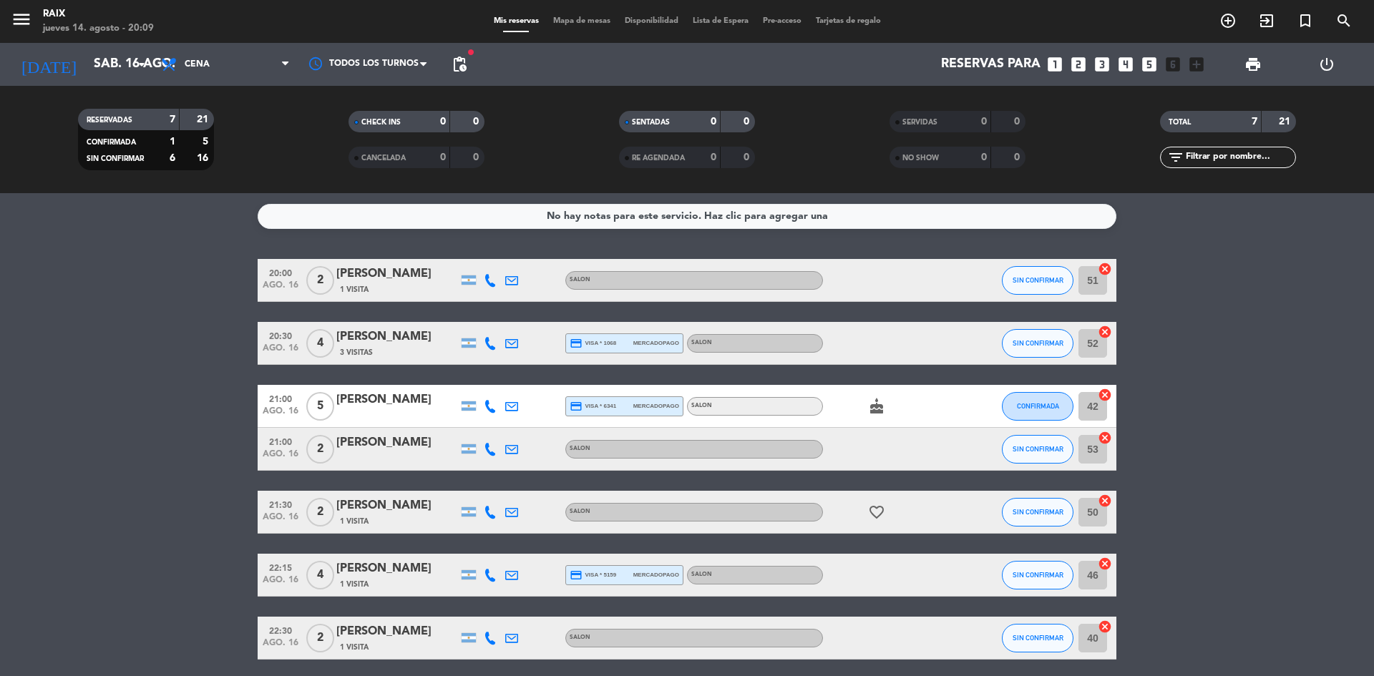
scroll to position [55, 0]
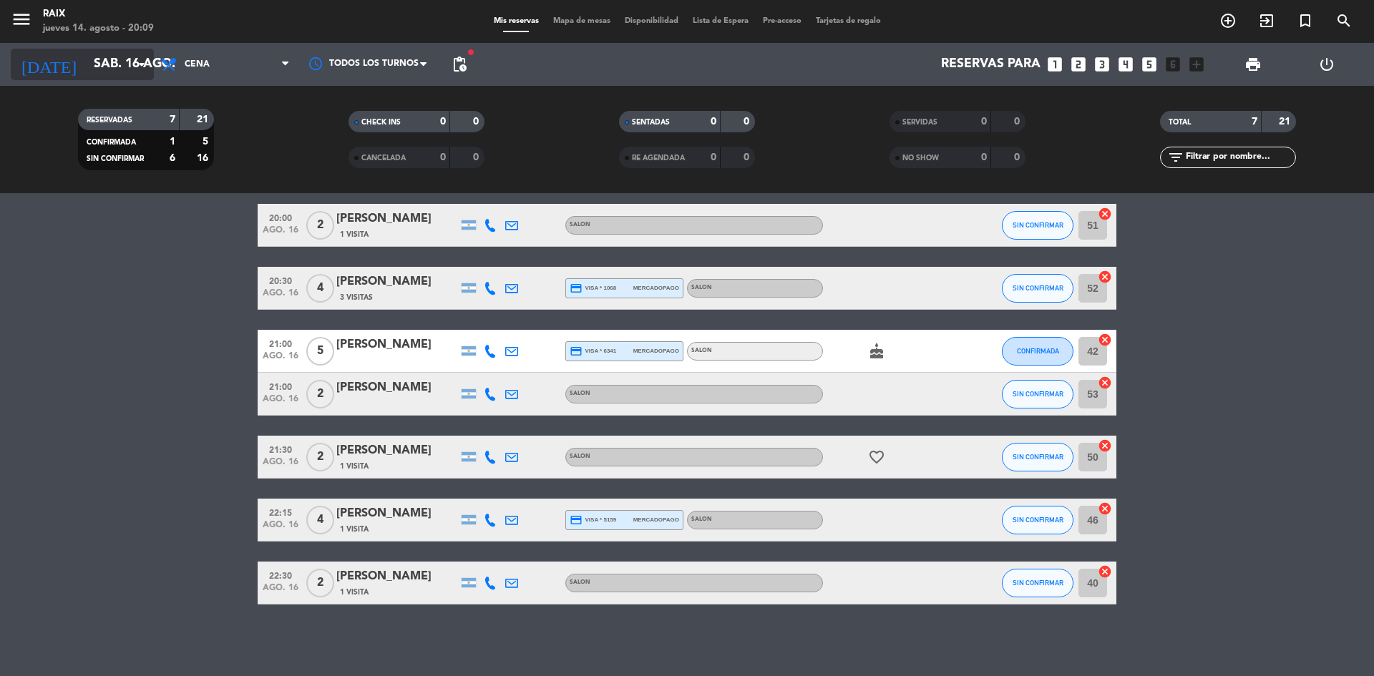
click at [102, 63] on input "sáb. 16 ago." at bounding box center [170, 64] width 166 height 29
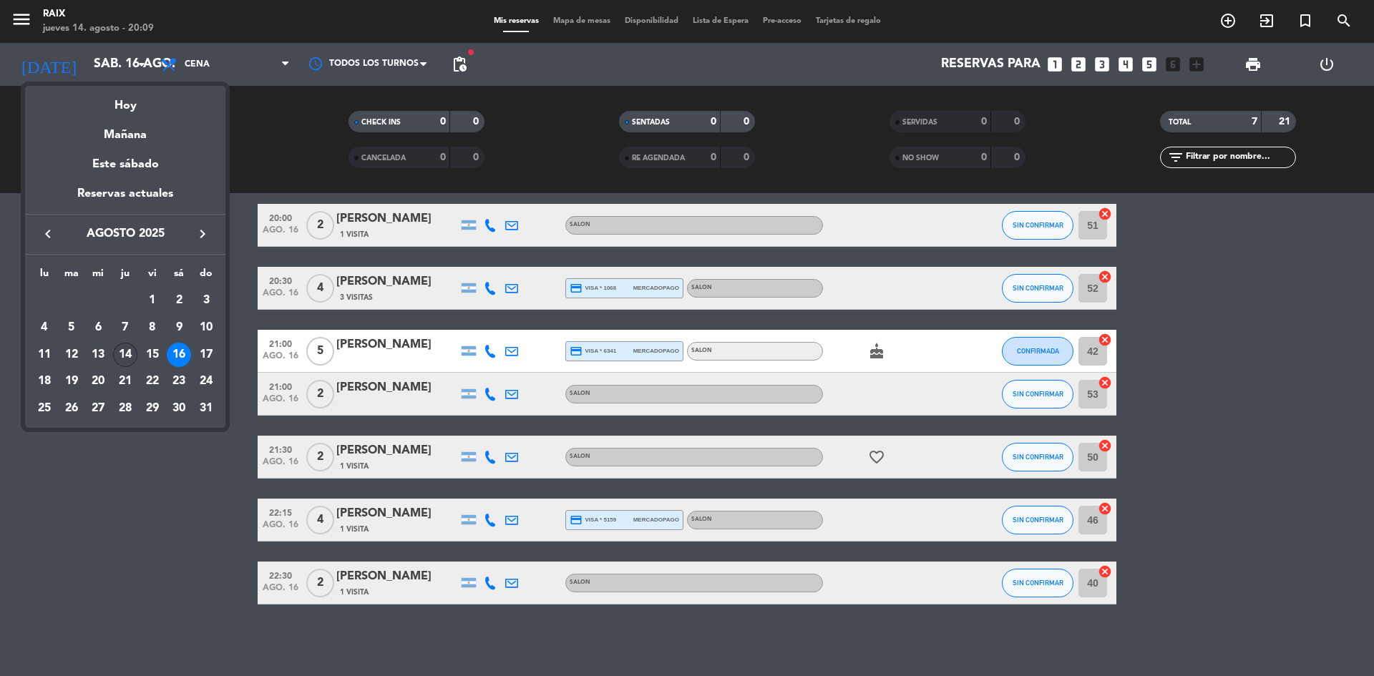
click at [135, 350] on div "14" at bounding box center [125, 355] width 24 height 24
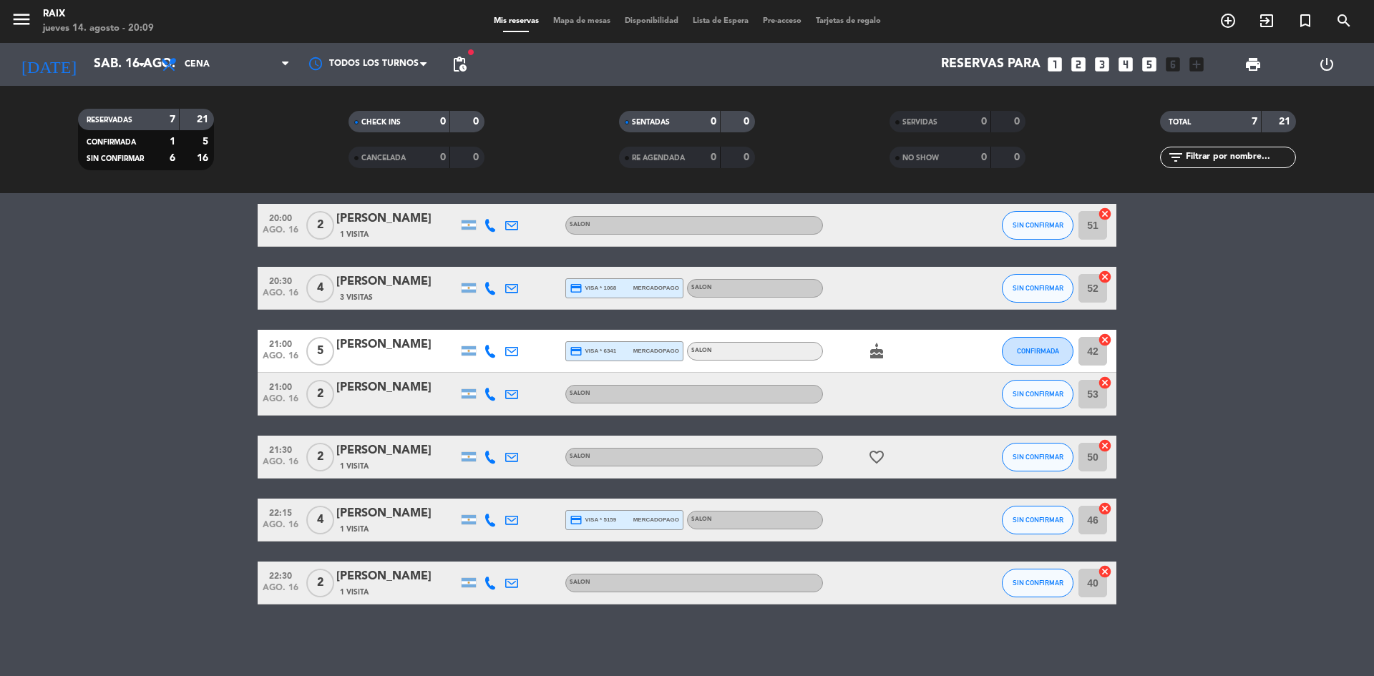
type input "jue. 14 ago."
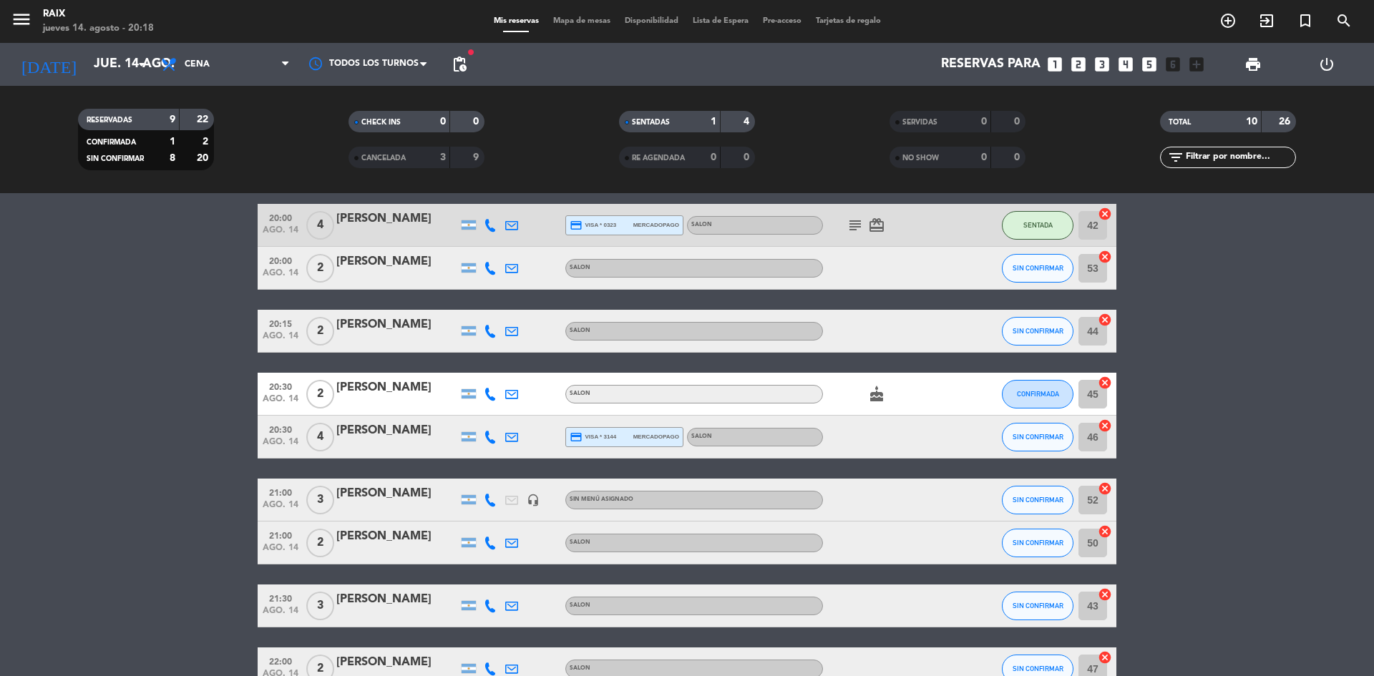
scroll to position [0, 0]
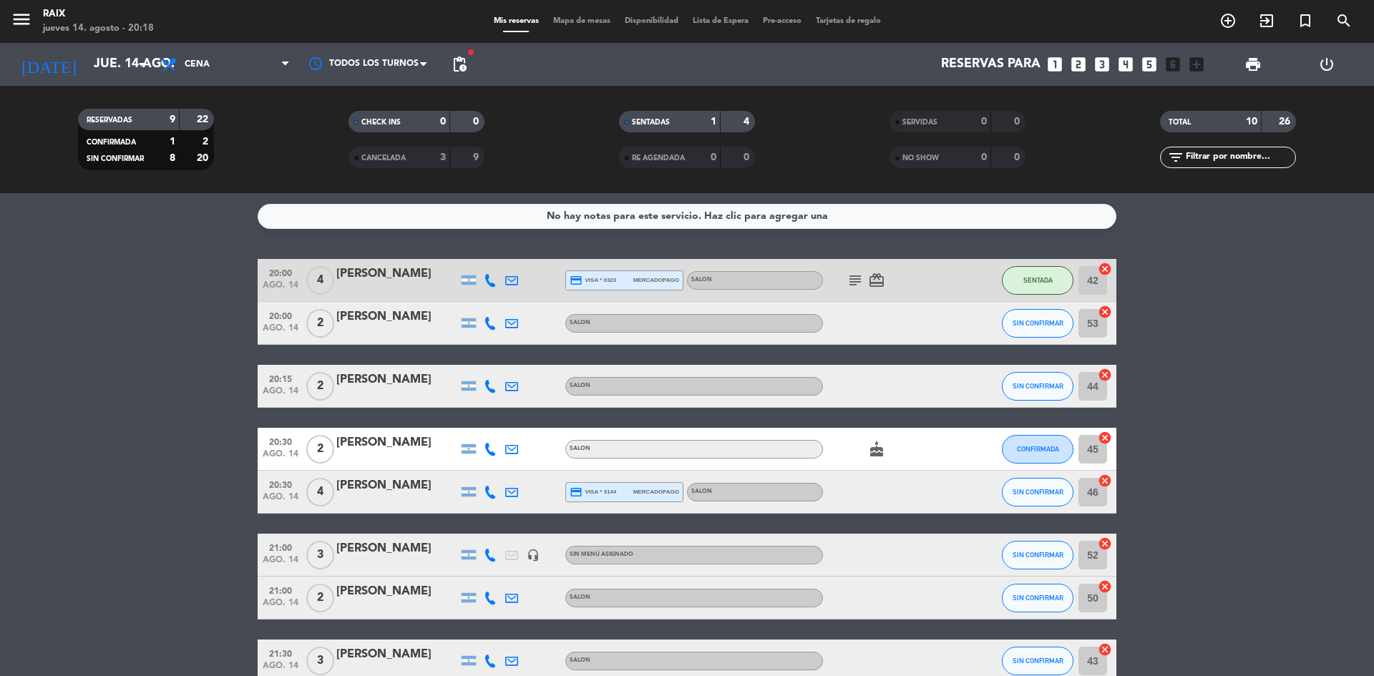
click at [853, 279] on icon "subject" at bounding box center [855, 280] width 17 height 17
click at [1305, 492] on bookings-row "20:00 [DATE] 4 [PERSON_NAME] credit_card visa * 0323 mercadopago SALON subject …" at bounding box center [687, 524] width 1374 height 530
